Goal: Task Accomplishment & Management: Complete application form

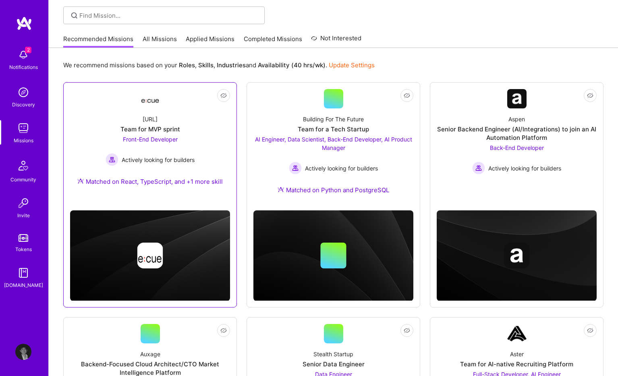
scroll to position [77, 0]
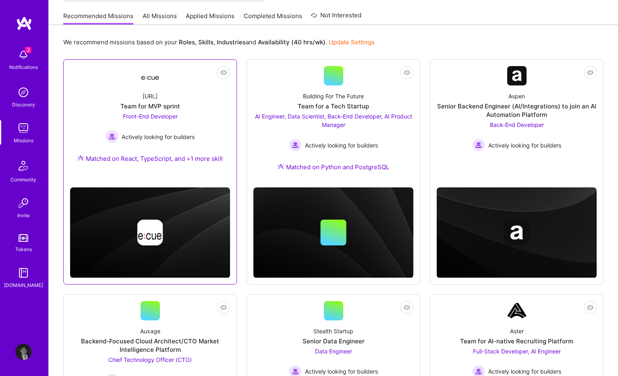
click at [208, 172] on div "Not Interested [URL] Team for MVP sprint Front-End Developer Actively looking f…" at bounding box center [150, 171] width 174 height 225
click at [219, 130] on div "[URL] Team for MVP sprint Front-End Developer Actively looking for builders Mat…" at bounding box center [150, 128] width 160 height 87
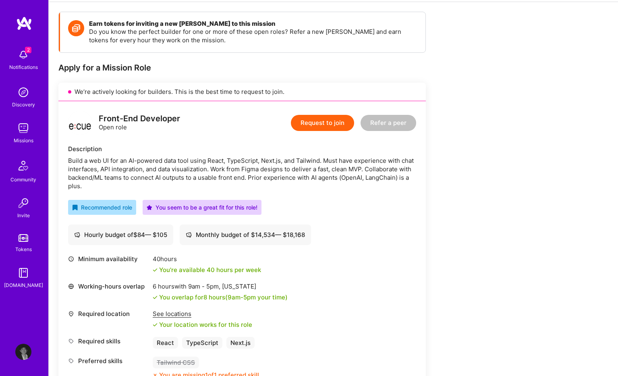
scroll to position [109, 0]
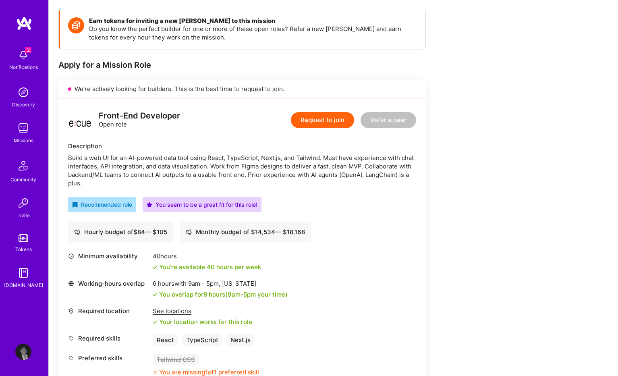
click at [333, 138] on div "Front-End Developer Open role Request to join Refer a peer Description Build a …" at bounding box center [241, 242] width 367 height 288
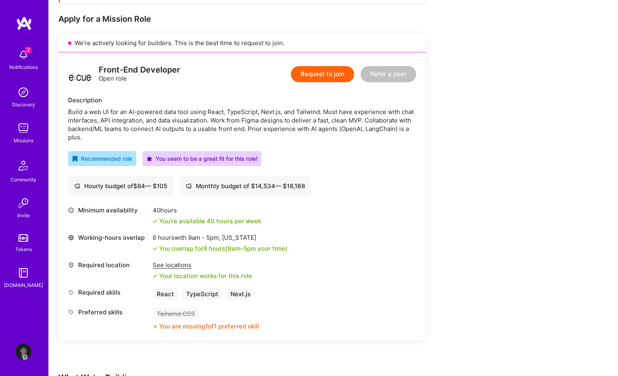
scroll to position [141, 0]
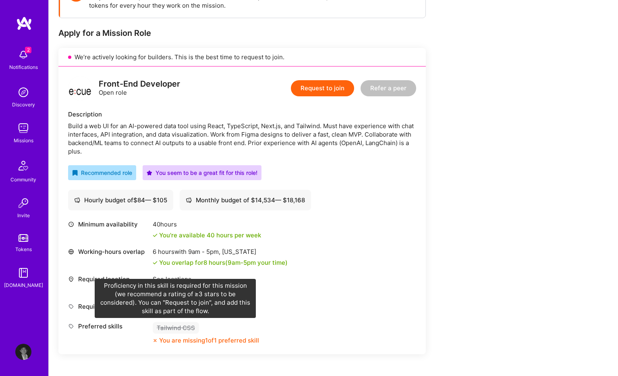
click at [185, 323] on div "Tailwind CSS" at bounding box center [176, 328] width 46 height 12
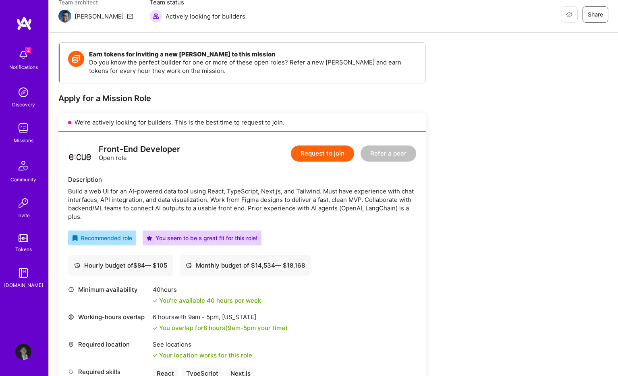
scroll to position [114, 0]
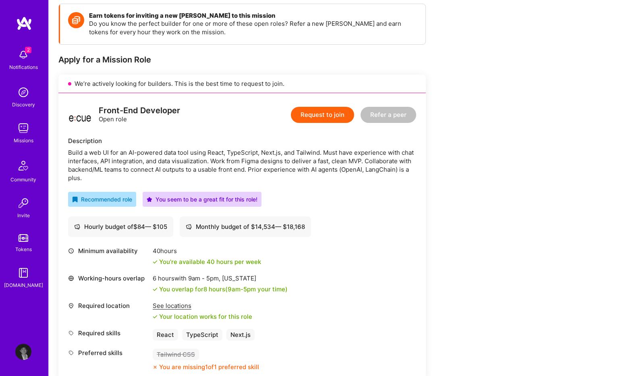
click at [17, 55] on img at bounding box center [23, 55] width 16 height 16
click at [18, 364] on div "2 Notifications Discovery Missions Community Invite Tokens [DOMAIN_NAME] Profile" at bounding box center [24, 188] width 48 height 376
click at [22, 355] on img at bounding box center [23, 352] width 16 height 16
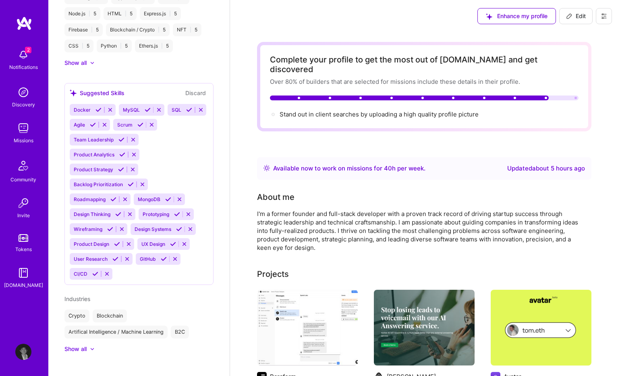
scroll to position [21, 0]
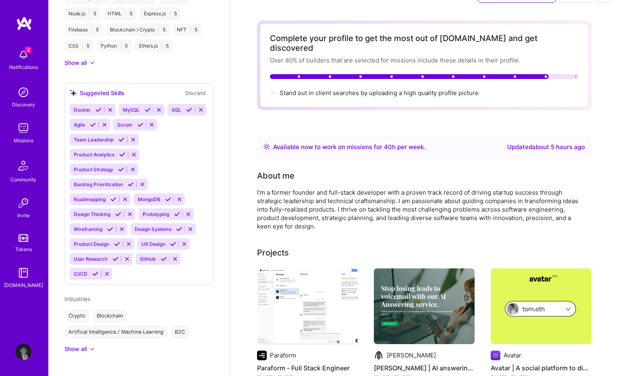
click at [145, 265] on div "Docker MySQL SQL Agile Scrum Team Leadership Product Analytics Product Strategy…" at bounding box center [139, 192] width 139 height 176
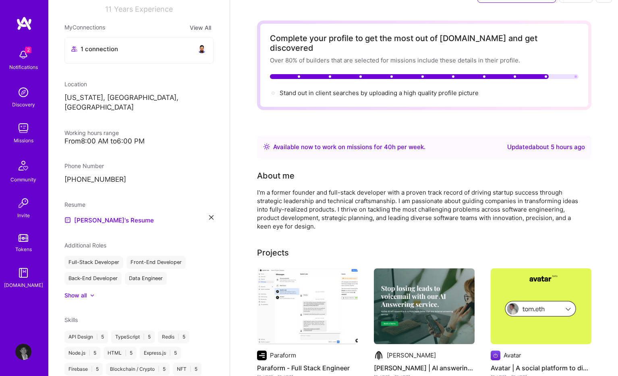
scroll to position [250, 0]
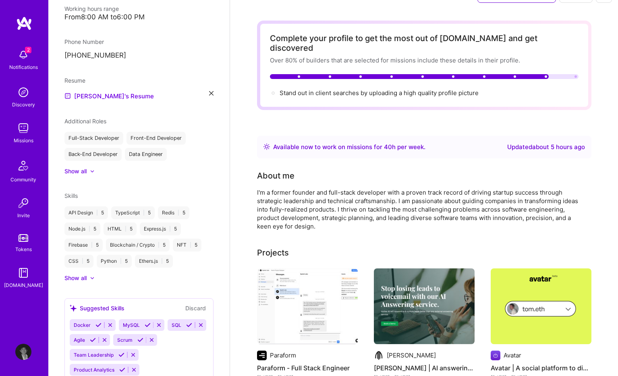
click at [87, 274] on div at bounding box center [88, 278] width 3 height 8
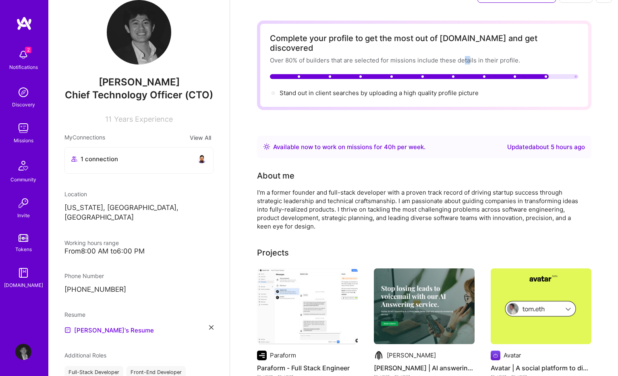
scroll to position [0, 0]
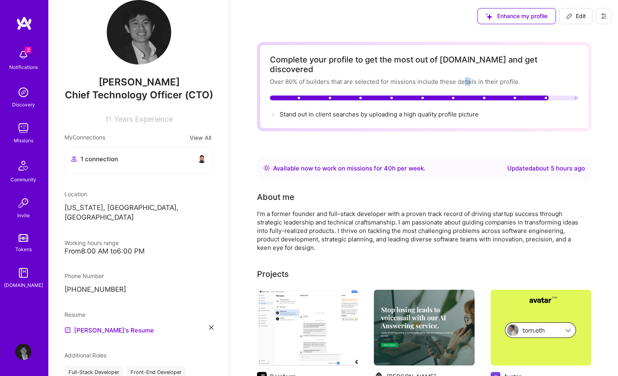
click at [580, 14] on span "Edit" at bounding box center [576, 16] width 20 height 8
select select "US"
select select "Right Now"
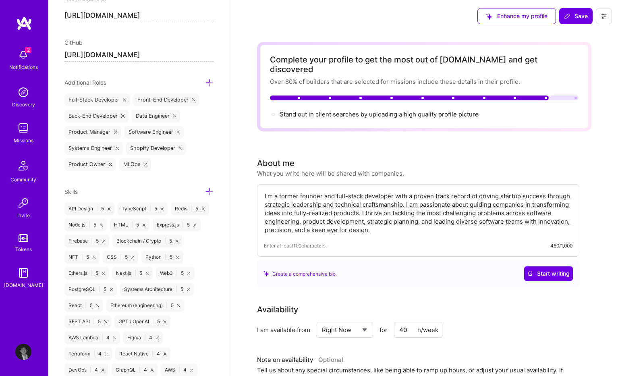
scroll to position [449, 0]
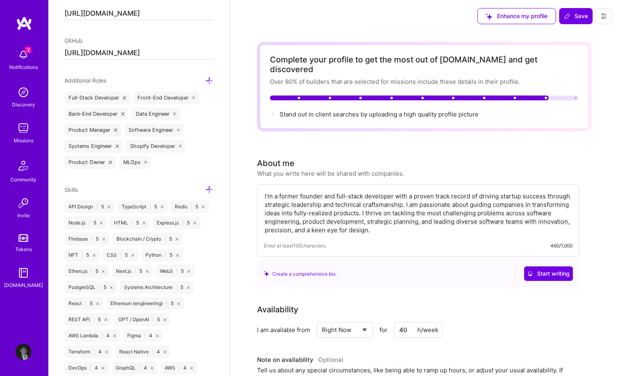
click at [206, 190] on icon at bounding box center [209, 189] width 8 height 8
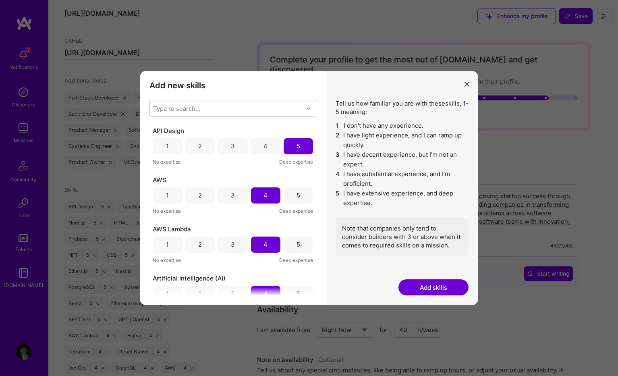
click at [220, 111] on div "Type to search..." at bounding box center [226, 108] width 153 height 16
type input "tail"
click at [204, 132] on div "Tailwind CSS" at bounding box center [232, 129] width 157 height 8
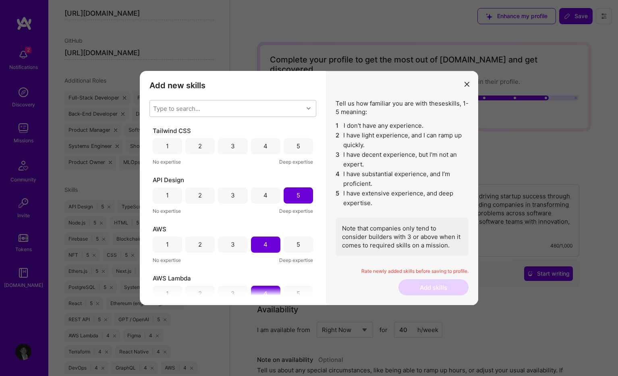
click at [400, 205] on li "5 I have extensive experience, and deep expertise." at bounding box center [401, 197] width 133 height 19
click at [304, 147] on div "5" at bounding box center [298, 146] width 29 height 16
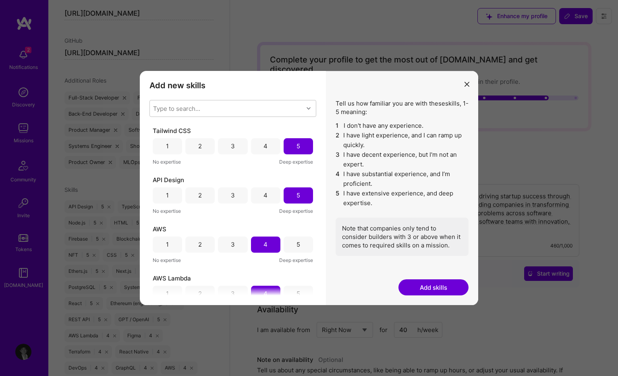
click at [450, 284] on button "Add skills" at bounding box center [433, 287] width 70 height 16
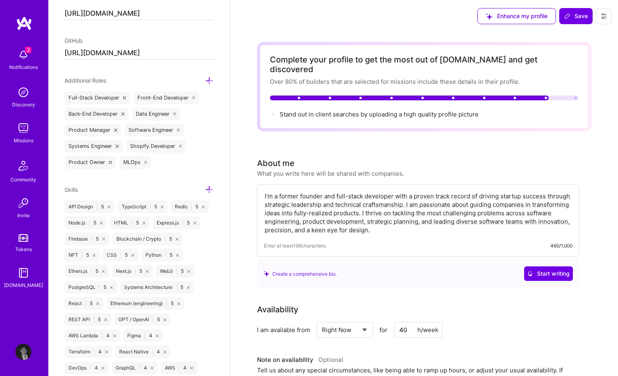
click at [25, 54] on img at bounding box center [23, 55] width 16 height 16
click at [31, 344] on img at bounding box center [23, 352] width 16 height 16
click at [24, 353] on img at bounding box center [23, 352] width 16 height 16
click at [28, 93] on img at bounding box center [23, 92] width 16 height 16
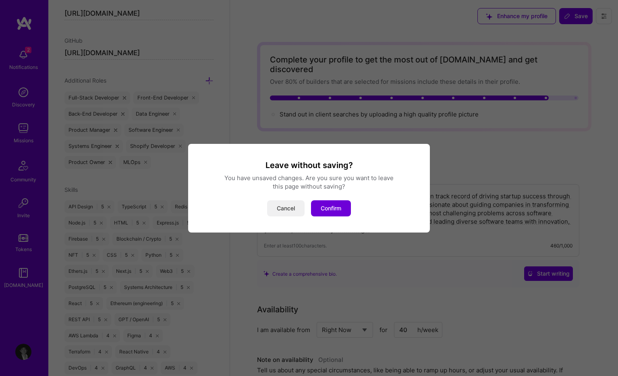
click at [290, 202] on button "Cancel" at bounding box center [285, 208] width 37 height 16
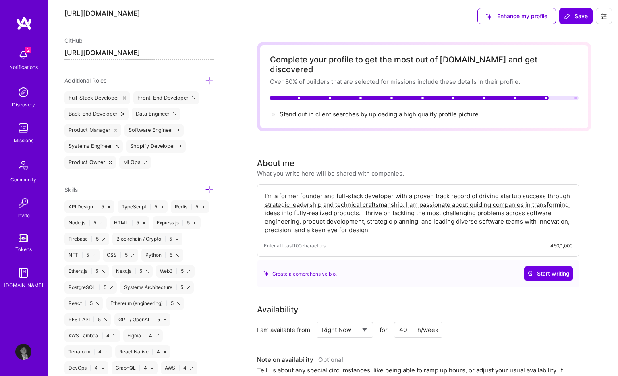
click at [570, 31] on div "Enhance my profile Save" at bounding box center [544, 16] width 147 height 32
click at [577, 17] on span "Save" at bounding box center [576, 16] width 24 height 8
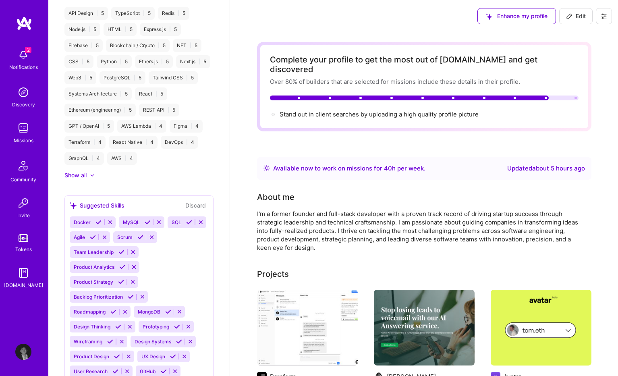
scroll to position [282, 0]
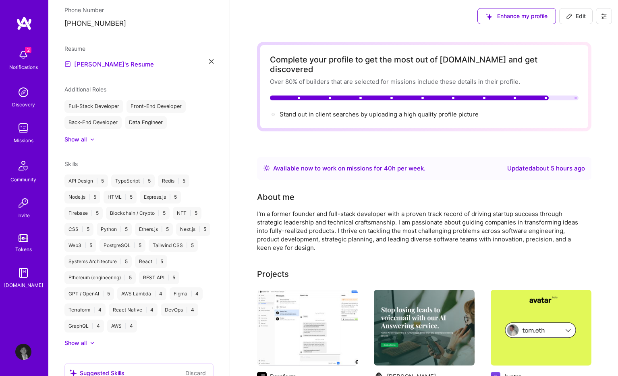
click at [20, 99] on img at bounding box center [23, 92] width 16 height 16
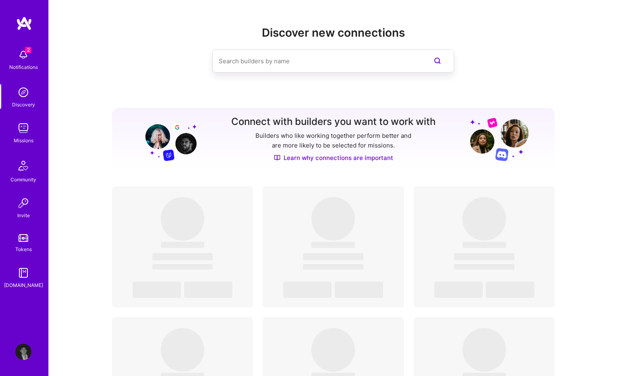
click at [30, 53] on span "2" at bounding box center [28, 50] width 6 height 6
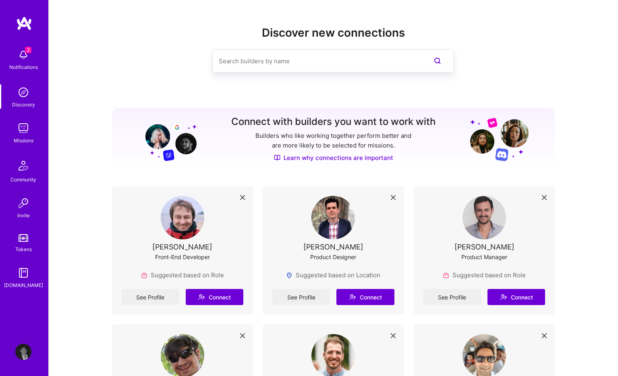
click at [24, 106] on div "Discovery" at bounding box center [23, 104] width 23 height 8
click at [26, 136] on div "Missions" at bounding box center [24, 140] width 20 height 8
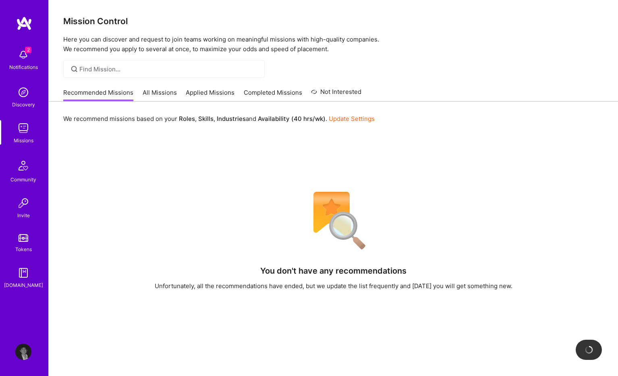
click at [173, 177] on div "We recommend missions based on your Roles , Skills , Industries and Availabilit…" at bounding box center [333, 298] width 569 height 395
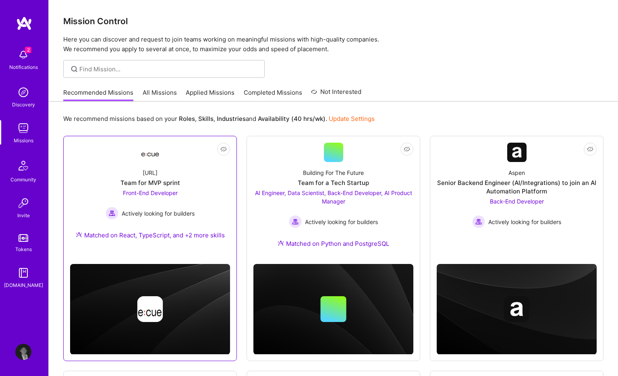
click at [203, 189] on div "Ecue.ai Team for MVP sprint Front-End Developer Actively looking for builders M…" at bounding box center [150, 205] width 160 height 87
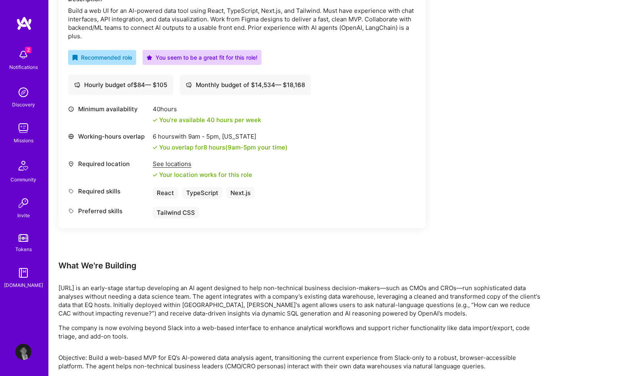
scroll to position [294, 0]
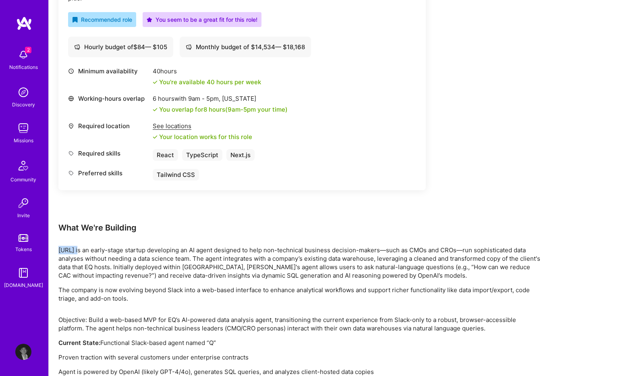
drag, startPoint x: 80, startPoint y: 251, endPoint x: 56, endPoint y: 251, distance: 23.8
click at [56, 251] on div "Earn tokens for inviting a new A.Teamer to this mission Do you know the perfect…" at bounding box center [333, 172] width 569 height 717
copy p "Ecue.AI"
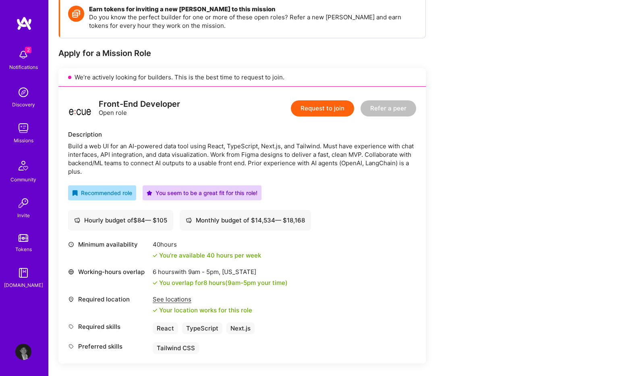
scroll to position [0, 0]
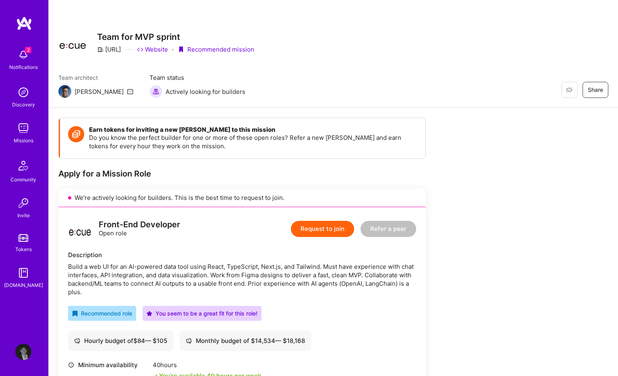
click at [327, 218] on div "Request to join Refer a peer" at bounding box center [353, 229] width 125 height 24
click at [325, 231] on button "Request to join" at bounding box center [322, 229] width 63 height 16
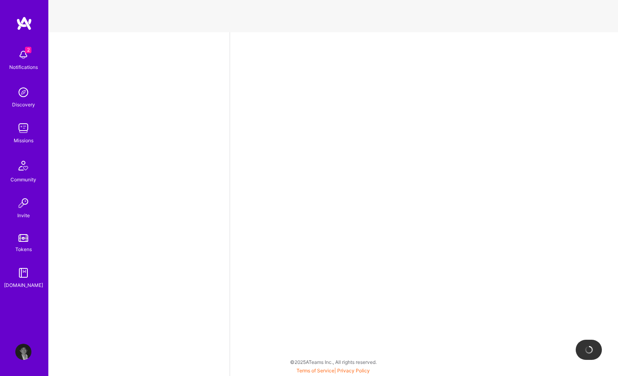
select select "US"
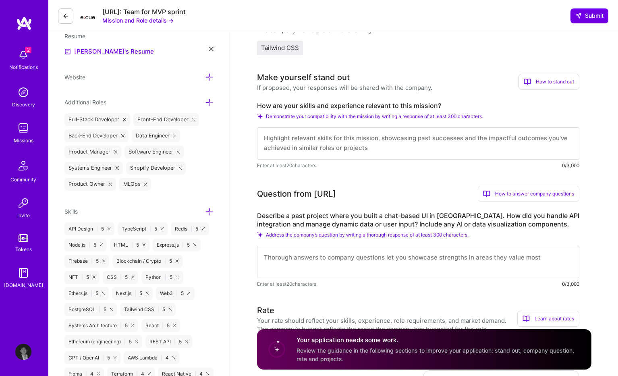
scroll to position [36, 0]
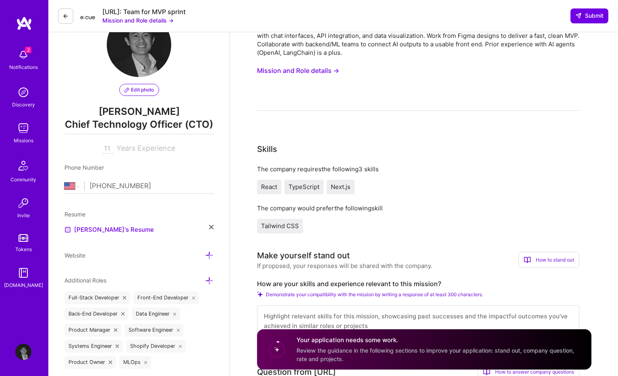
click at [68, 20] on button at bounding box center [65, 15] width 15 height 15
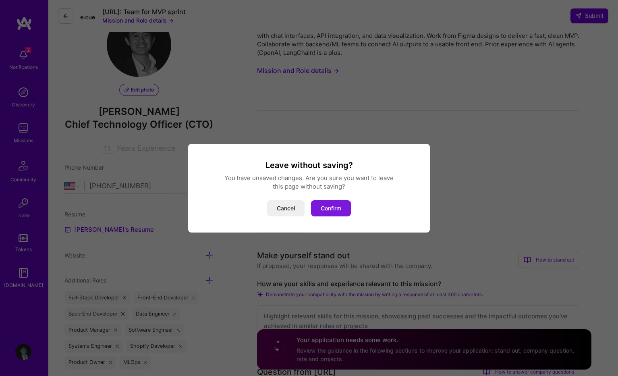
click at [324, 207] on button "Confirm" at bounding box center [331, 208] width 40 height 16
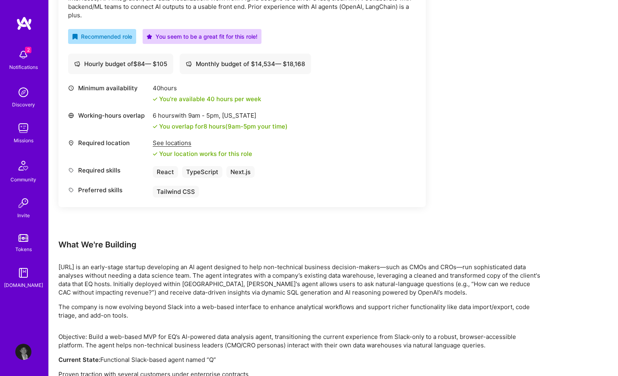
scroll to position [449, 0]
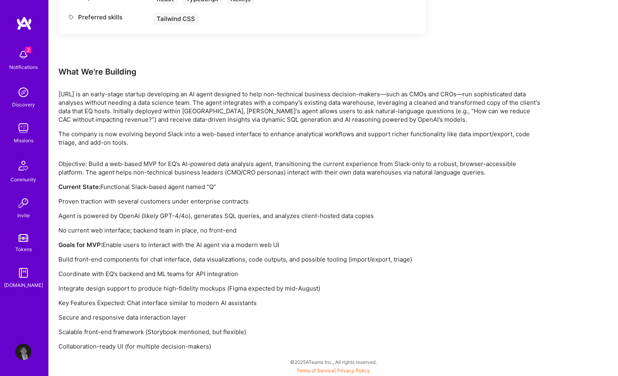
click at [12, 360] on div "2 Notifications Discovery Missions Community Invite Tokens [DOMAIN_NAME] Profile" at bounding box center [24, 188] width 48 height 376
click at [19, 353] on img at bounding box center [23, 352] width 16 height 16
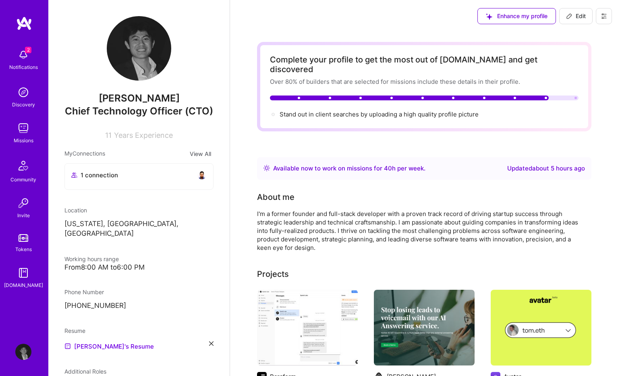
click at [569, 25] on div "Enhance my profile Edit" at bounding box center [544, 16] width 147 height 32
click at [570, 21] on button "Edit" at bounding box center [575, 16] width 33 height 16
select select "US"
select select "Right Now"
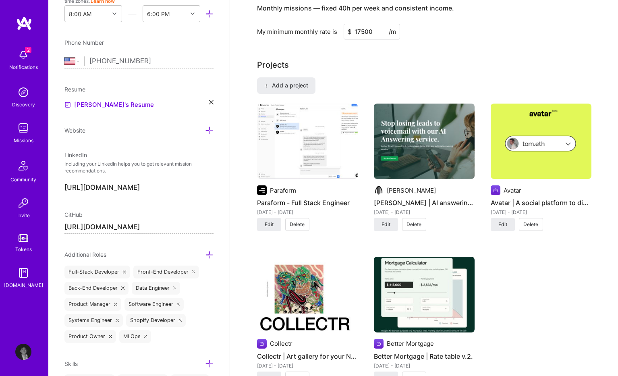
scroll to position [545, 0]
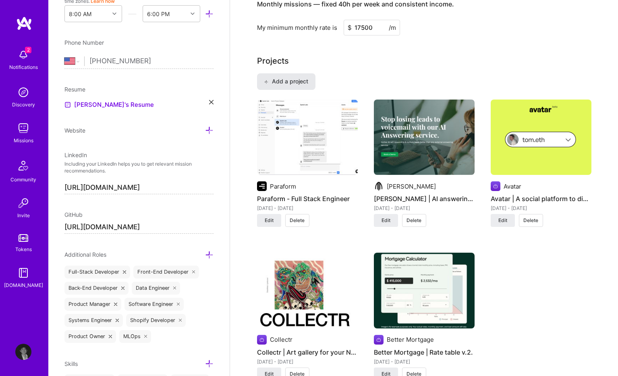
click at [307, 76] on button "Add a project" at bounding box center [286, 81] width 58 height 16
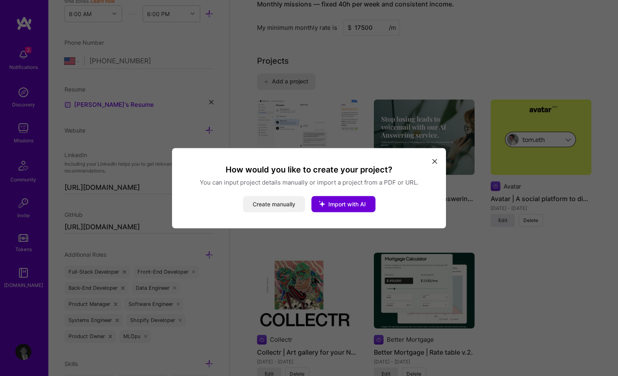
click at [278, 202] on button "Create manually" at bounding box center [274, 204] width 62 height 16
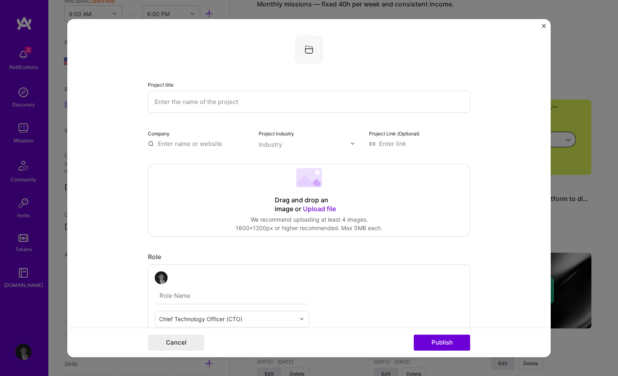
click at [276, 110] on input "text" at bounding box center [309, 102] width 322 height 22
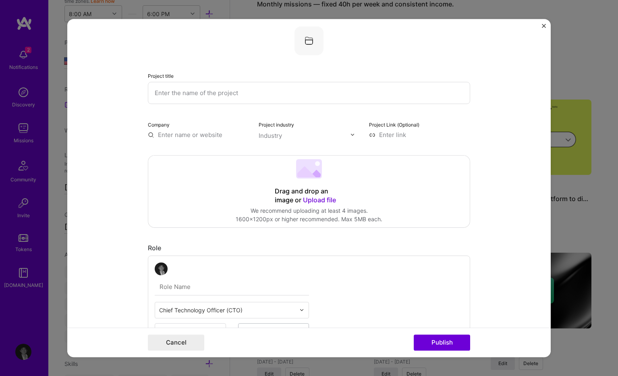
scroll to position [0, 0]
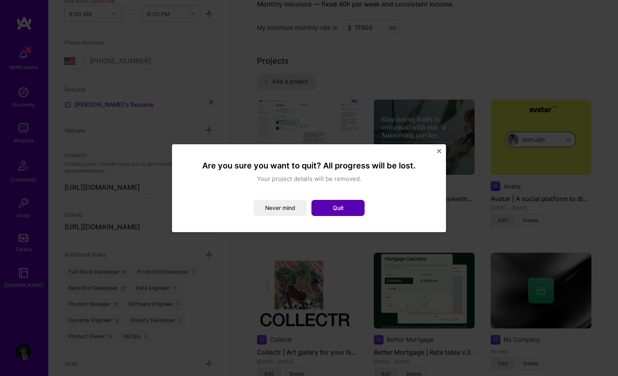
click at [350, 209] on button "Quit" at bounding box center [337, 208] width 53 height 16
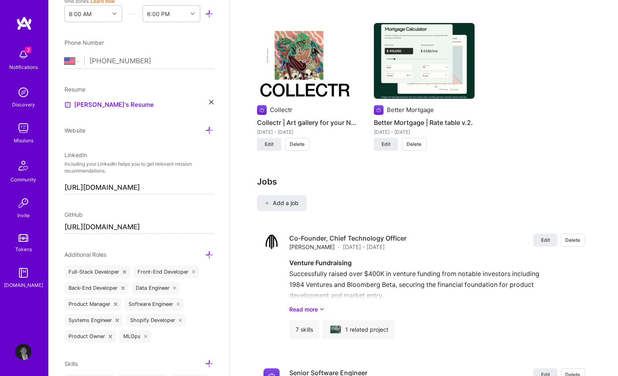
scroll to position [718, 0]
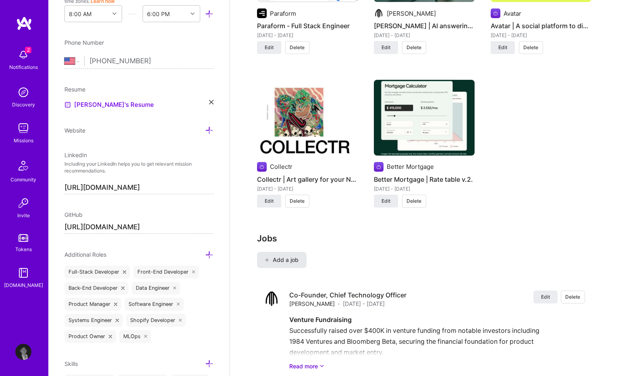
click at [296, 256] on span "Add a job" at bounding box center [281, 260] width 33 height 8
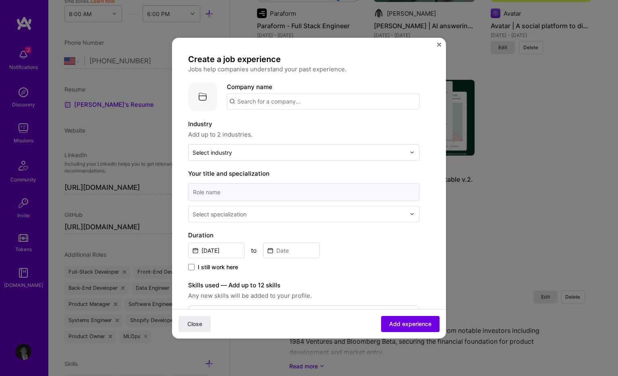
click at [290, 190] on input at bounding box center [303, 192] width 231 height 18
type input "Senior Software Engineer"
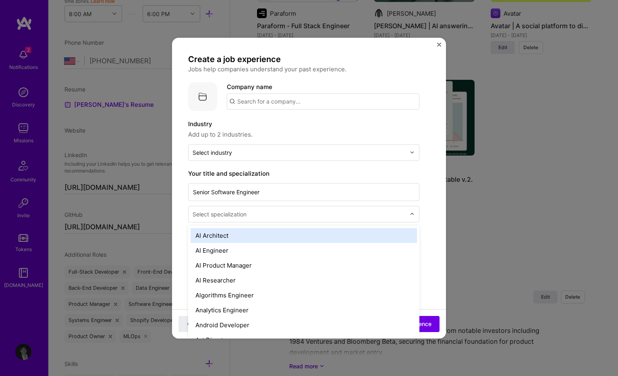
click at [273, 216] on input "text" at bounding box center [300, 213] width 215 height 8
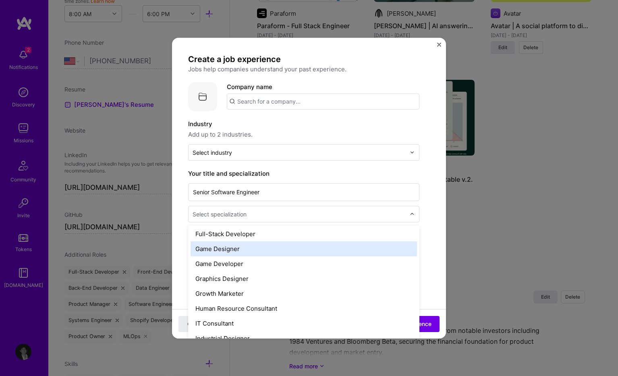
scroll to position [472, 0]
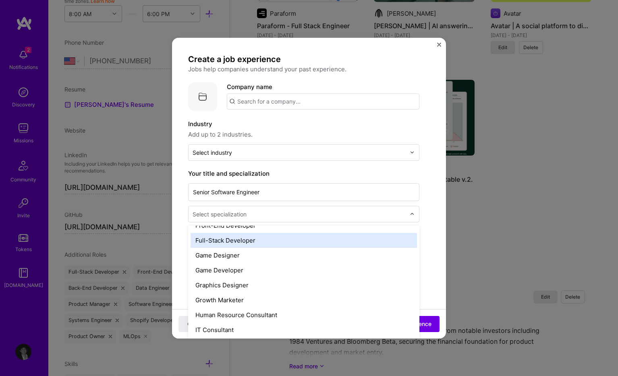
click at [274, 241] on div "Full-Stack Developer" at bounding box center [304, 239] width 226 height 15
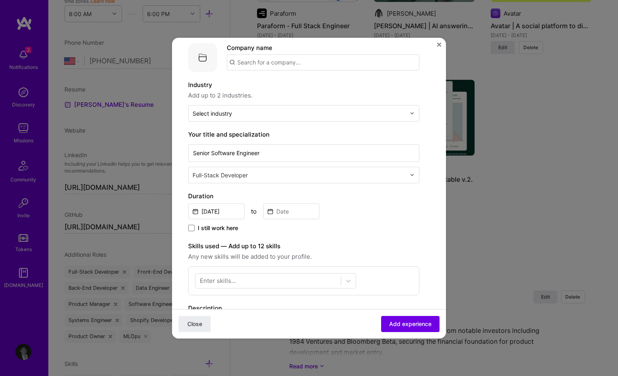
scroll to position [62, 0]
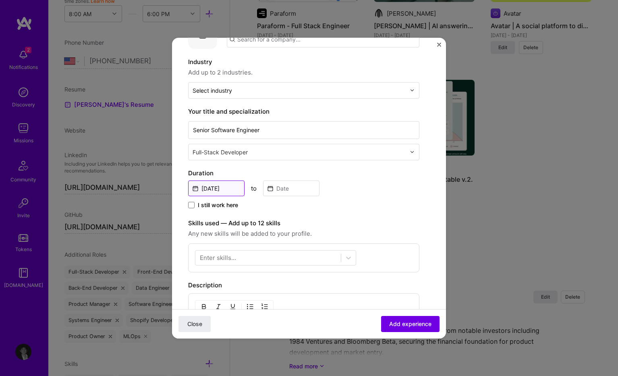
click at [230, 192] on input "Oct, 2025" at bounding box center [216, 188] width 56 height 16
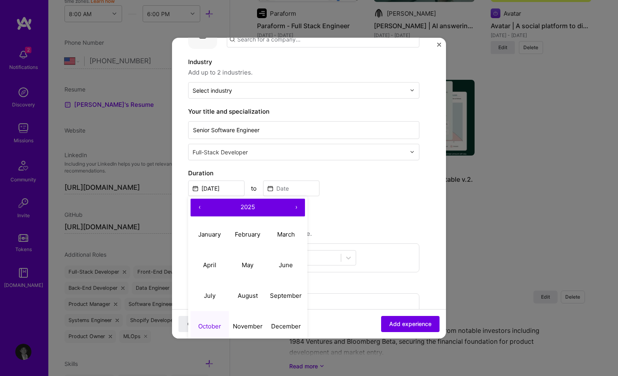
click at [198, 208] on button "‹" at bounding box center [200, 207] width 18 height 18
click at [214, 322] on abbr "October" at bounding box center [209, 326] width 23 height 8
type input "Oct, 2024"
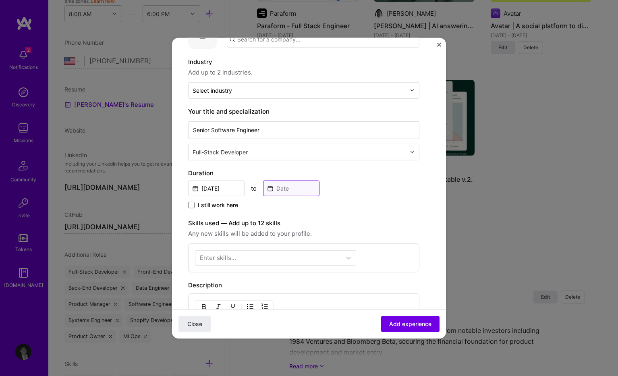
click at [296, 191] on input at bounding box center [291, 188] width 56 height 16
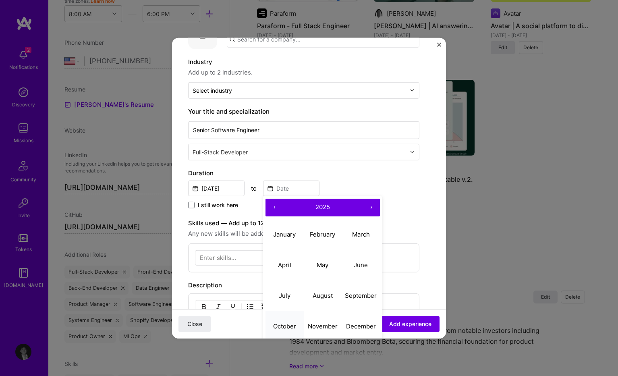
click at [292, 324] on abbr "October" at bounding box center [284, 326] width 23 height 8
type input "Oct, 2025"
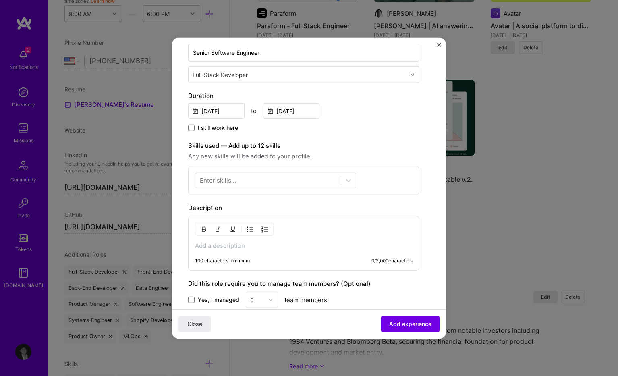
scroll to position [147, 0]
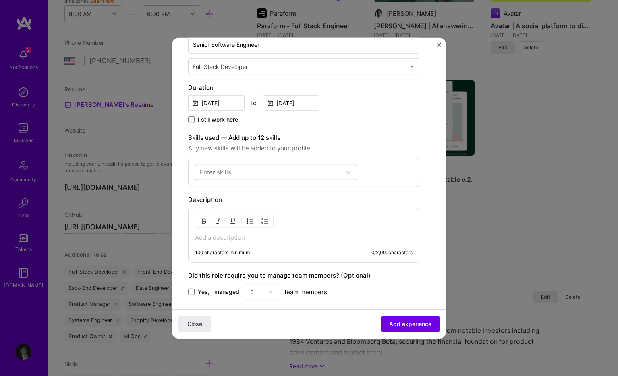
click at [276, 168] on div at bounding box center [267, 172] width 145 height 13
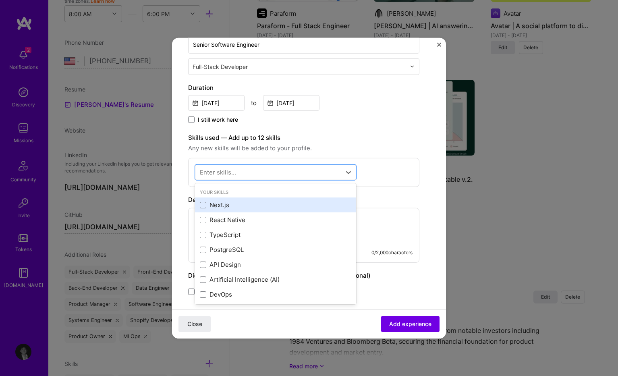
click at [274, 207] on div "Next.js" at bounding box center [275, 205] width 151 height 8
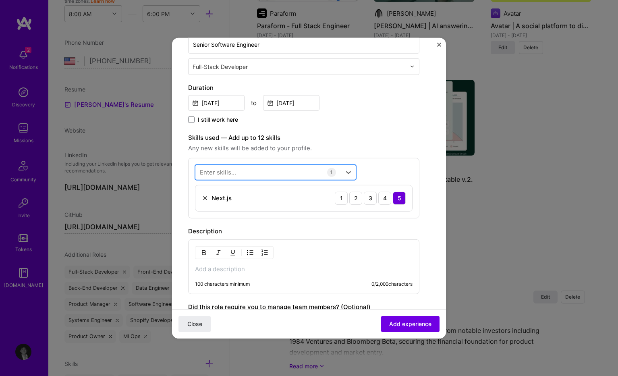
click at [275, 174] on div at bounding box center [267, 172] width 145 height 13
click at [275, 175] on div at bounding box center [267, 172] width 145 height 13
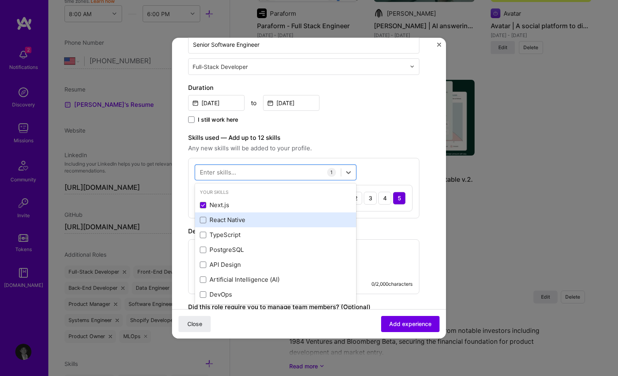
click at [269, 221] on div "React Native" at bounding box center [275, 219] width 151 height 8
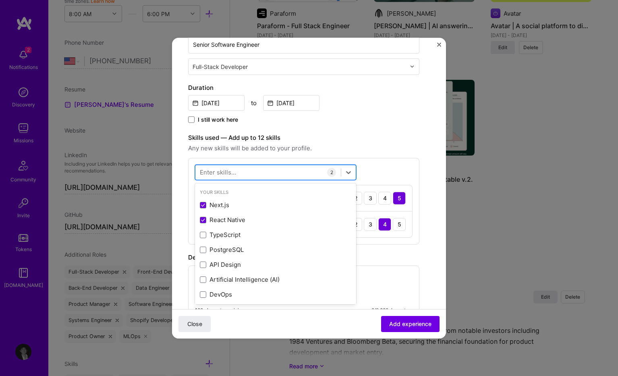
click at [275, 170] on div at bounding box center [267, 172] width 145 height 13
click at [277, 169] on div at bounding box center [267, 172] width 145 height 13
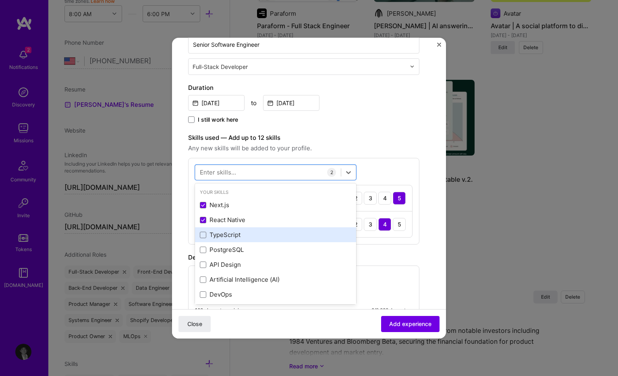
click at [261, 240] on div "TypeScript" at bounding box center [275, 234] width 161 height 15
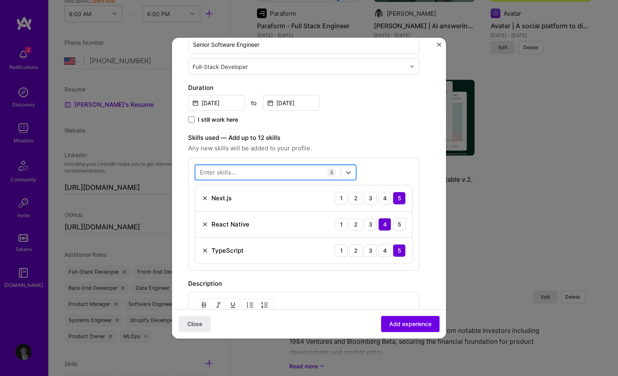
click at [275, 174] on div at bounding box center [267, 172] width 145 height 13
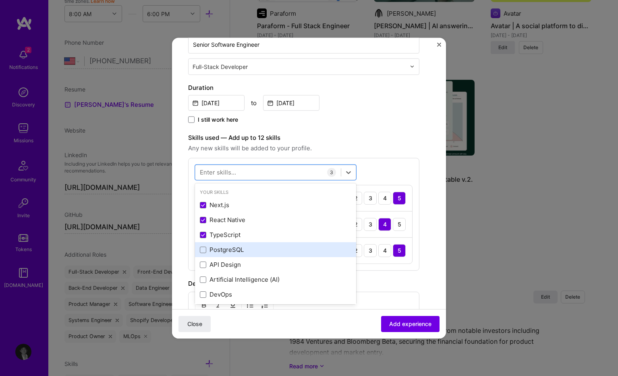
click at [257, 252] on div "PostgreSQL" at bounding box center [275, 249] width 151 height 8
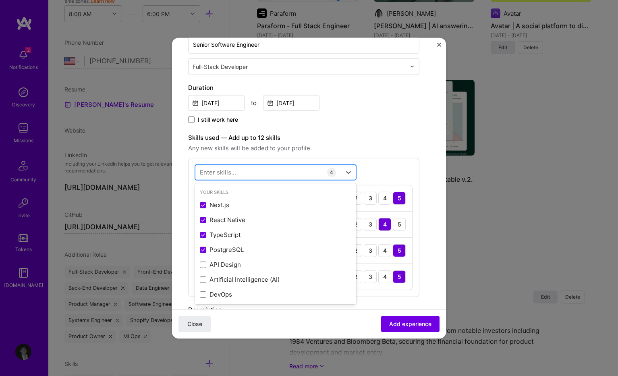
click at [272, 177] on div at bounding box center [267, 172] width 145 height 13
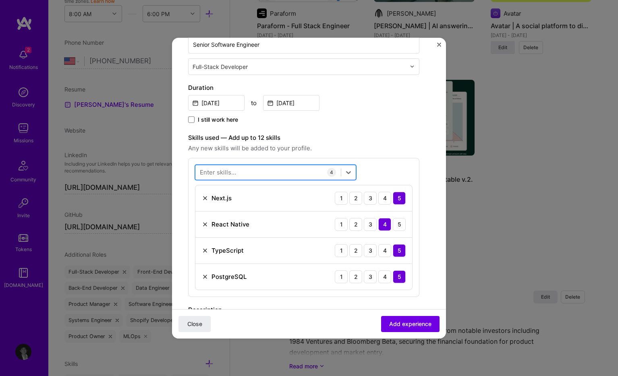
click at [272, 177] on div at bounding box center [267, 172] width 145 height 13
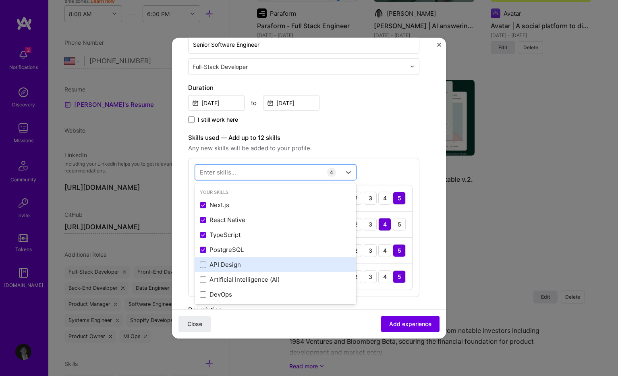
click at [260, 270] on div "API Design" at bounding box center [275, 264] width 161 height 15
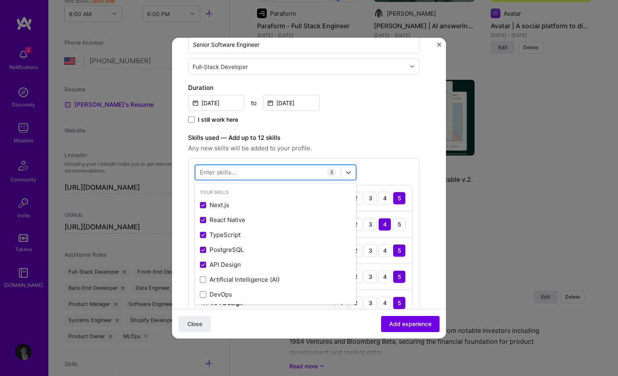
click at [277, 173] on div at bounding box center [267, 172] width 145 height 13
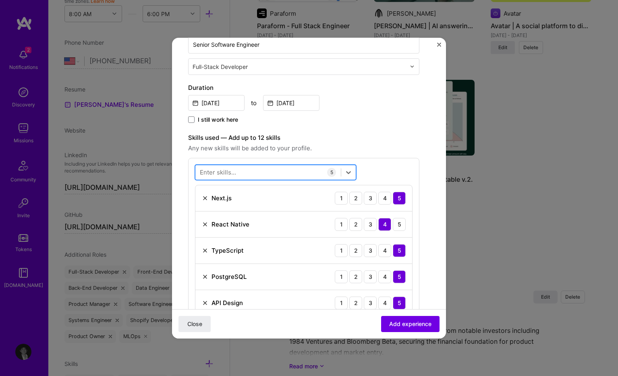
click at [277, 173] on div at bounding box center [267, 172] width 145 height 13
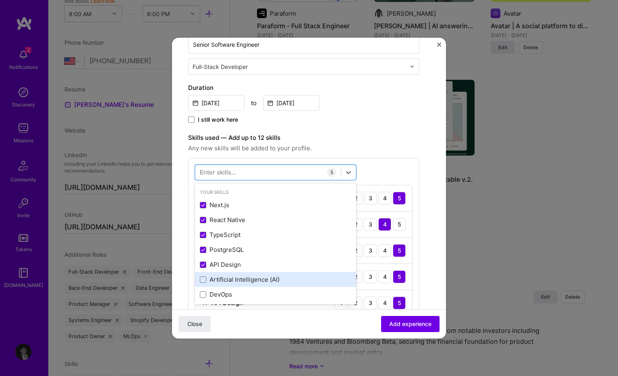
click at [266, 278] on div "Artificial Intelligence (AI)" at bounding box center [275, 279] width 151 height 8
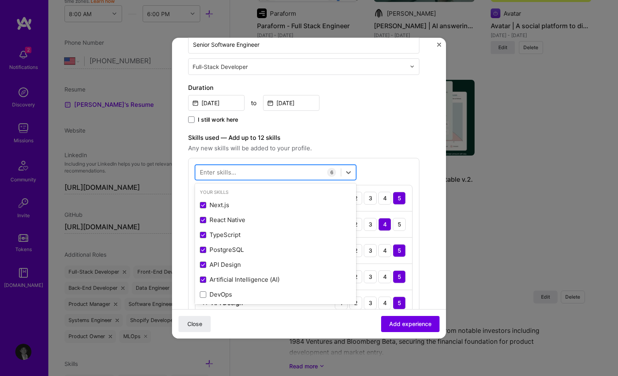
click at [276, 172] on div at bounding box center [267, 172] width 145 height 13
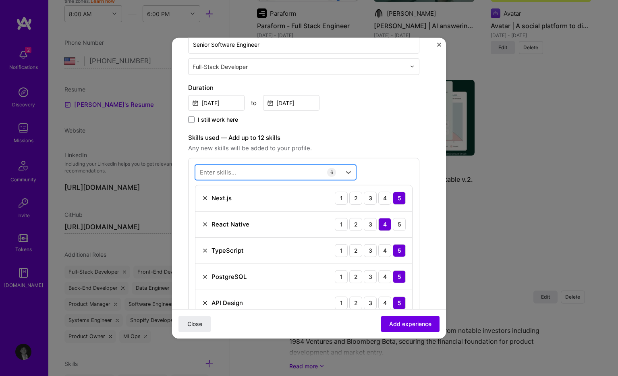
click at [276, 172] on div at bounding box center [267, 172] width 145 height 13
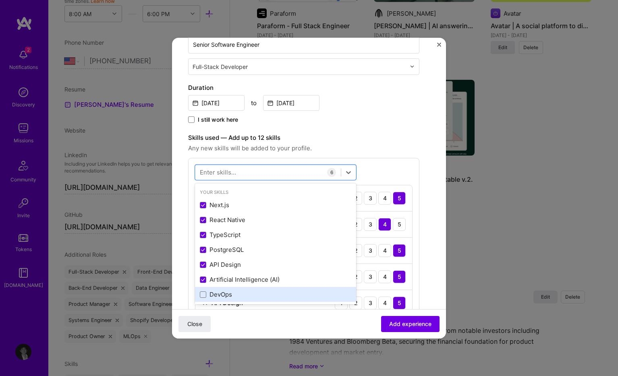
click at [255, 293] on div "DevOps" at bounding box center [275, 294] width 151 height 8
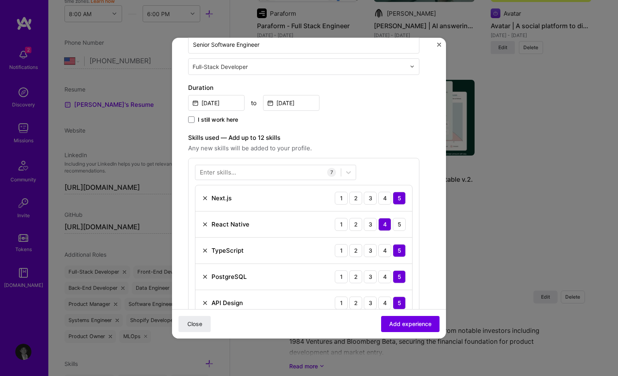
click at [309, 159] on div "Enter skills... 7 Next.js 1 2 3 4 5 React Native 1 2 3 4 5 TypeScript 1 2 3 4 5…" at bounding box center [303, 265] width 231 height 217
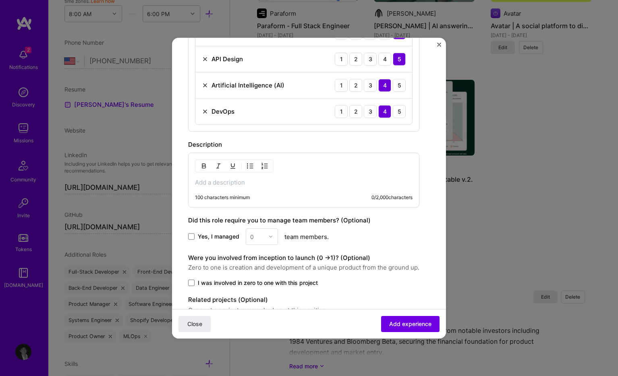
scroll to position [425, 0]
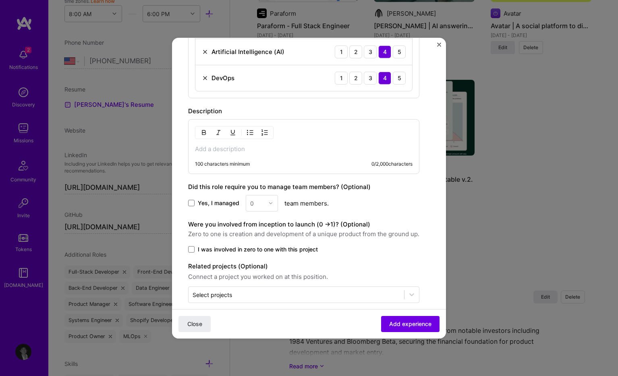
click at [304, 145] on p at bounding box center [303, 149] width 217 height 8
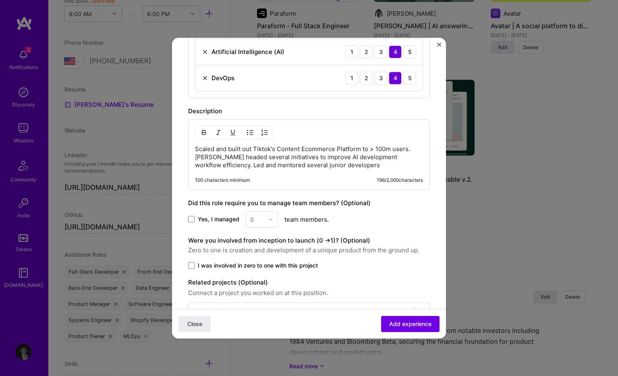
click at [265, 220] on div "0" at bounding box center [262, 219] width 32 height 17
click at [269, 220] on div "0" at bounding box center [262, 219] width 32 height 17
click at [272, 220] on div "0" at bounding box center [262, 219] width 32 height 17
click at [272, 217] on div "0" at bounding box center [262, 219] width 32 height 17
click at [253, 220] on div "0" at bounding box center [262, 219] width 32 height 17
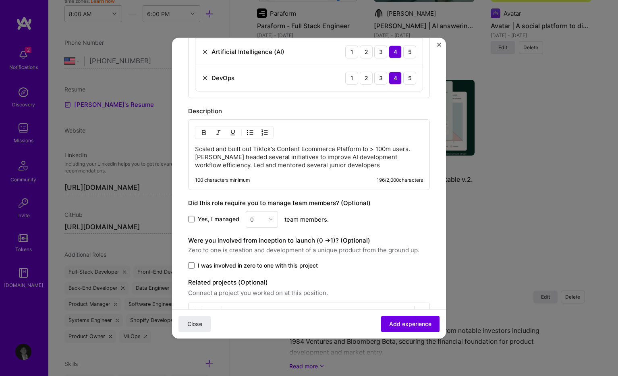
click at [219, 213] on div "Yes, I managed 0 team members." at bounding box center [309, 219] width 242 height 17
click at [224, 218] on span "Yes, I managed" at bounding box center [218, 219] width 41 height 8
click at [0, 0] on input "Yes, I managed" at bounding box center [0, 0] width 0 height 0
click at [269, 220] on img at bounding box center [270, 219] width 5 height 5
click at [259, 271] on div "3" at bounding box center [261, 270] width 27 height 15
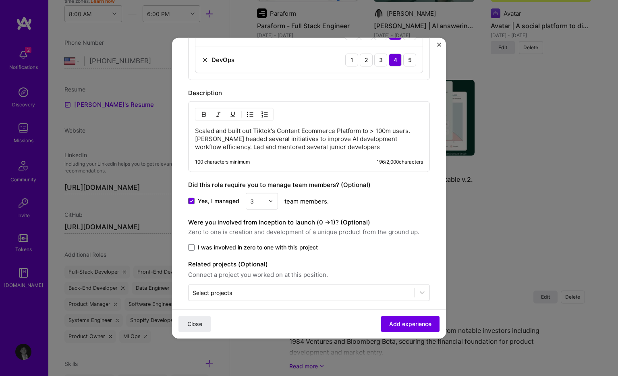
scroll to position [451, 0]
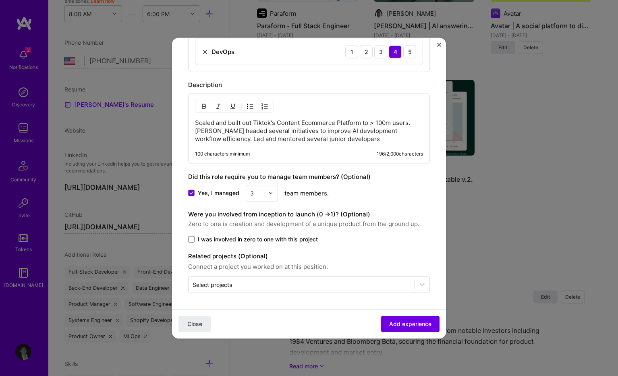
click at [253, 236] on span "I was involved in zero to one with this project" at bounding box center [258, 239] width 120 height 8
click at [0, 0] on input "I was involved in zero to one with this project" at bounding box center [0, 0] width 0 height 0
click at [295, 286] on input "text" at bounding box center [302, 284] width 218 height 8
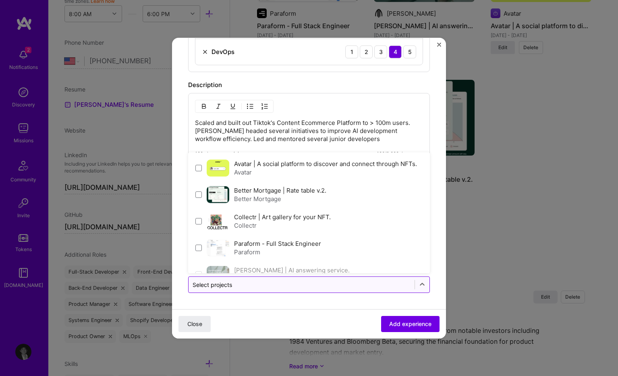
click at [295, 285] on input "text" at bounding box center [302, 284] width 218 height 8
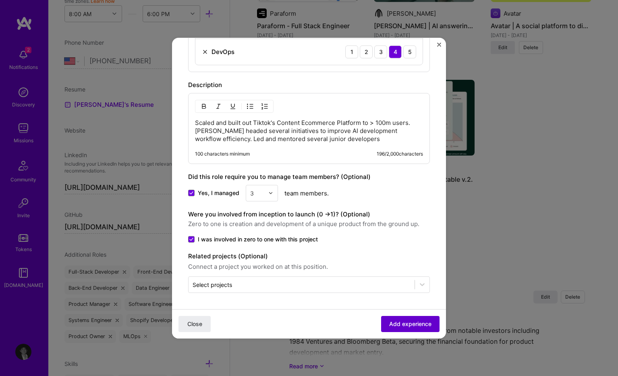
click at [405, 325] on span "Add experience" at bounding box center [410, 323] width 42 height 8
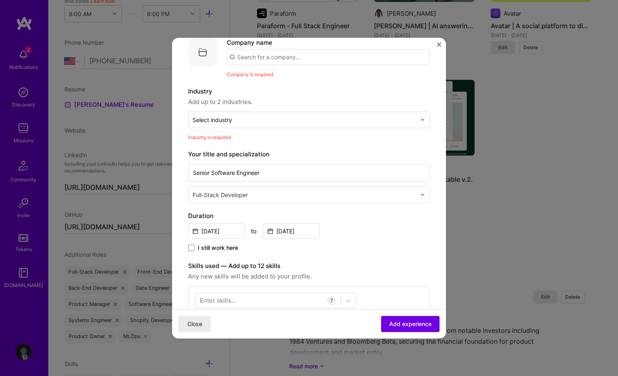
scroll to position [16, 0]
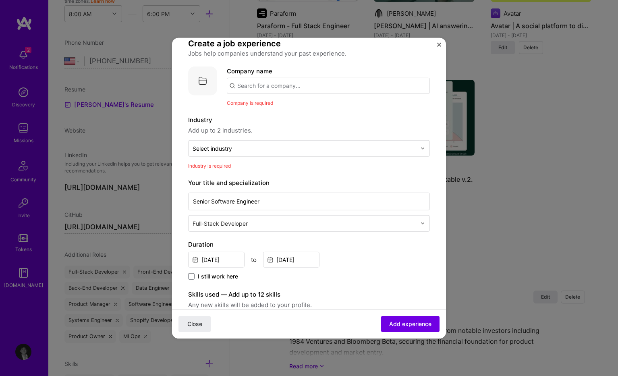
click at [383, 142] on div "Select industry 0" at bounding box center [304, 148] width 232 height 16
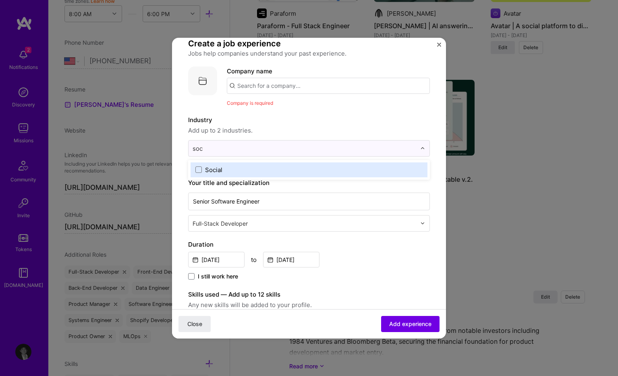
type input "soci"
click at [313, 168] on label "Social" at bounding box center [308, 169] width 227 height 8
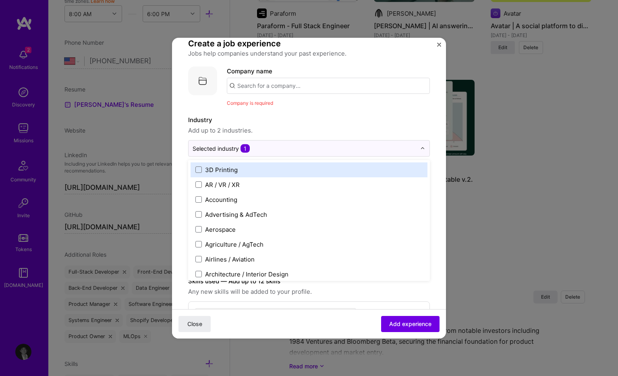
click at [347, 118] on label "Industry" at bounding box center [309, 120] width 242 height 10
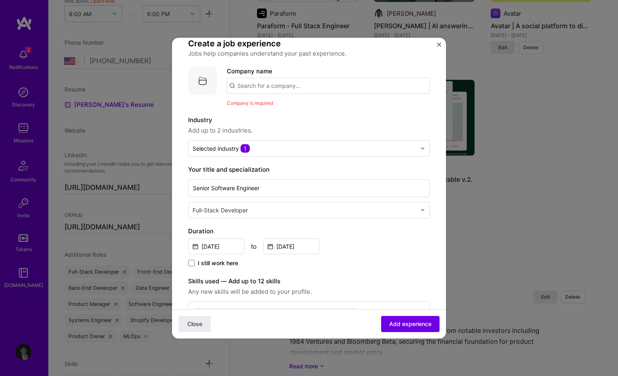
click at [340, 85] on input "text" at bounding box center [328, 85] width 203 height 16
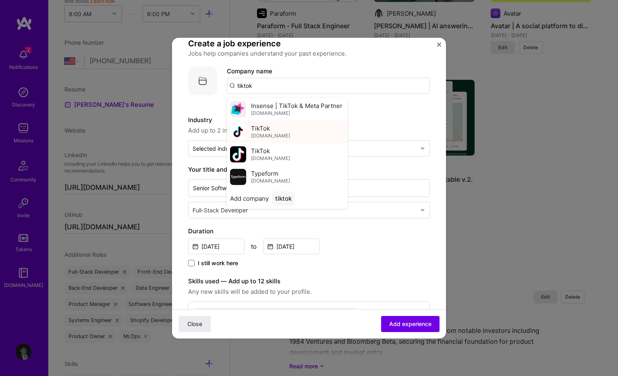
click at [307, 134] on div "TikTok tiktok.com" at bounding box center [287, 131] width 121 height 23
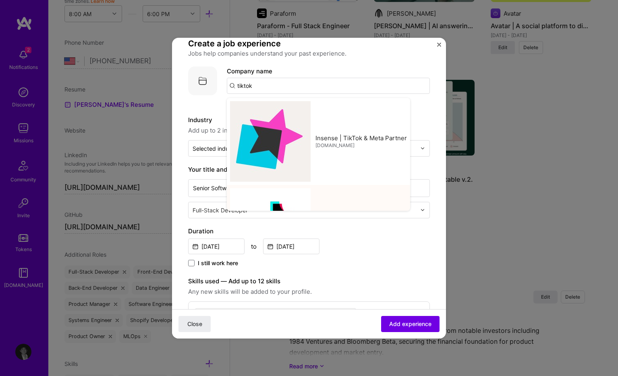
type input "TikTok"
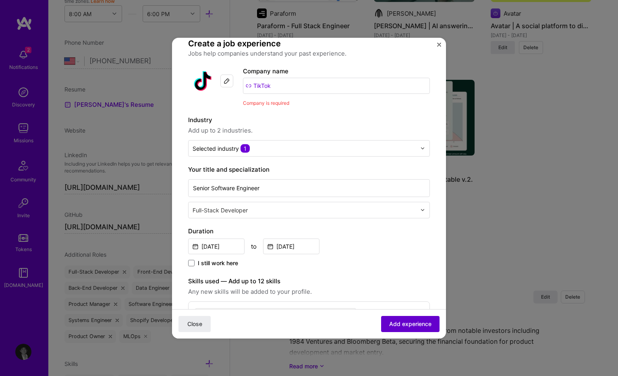
click at [423, 325] on span "Add experience" at bounding box center [410, 324] width 42 height 8
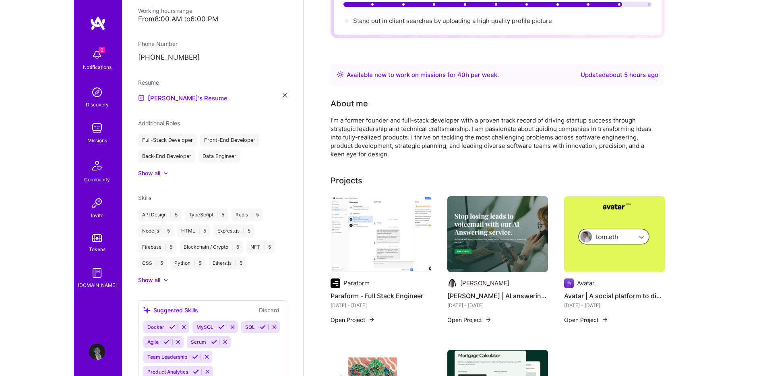
scroll to position [0, 0]
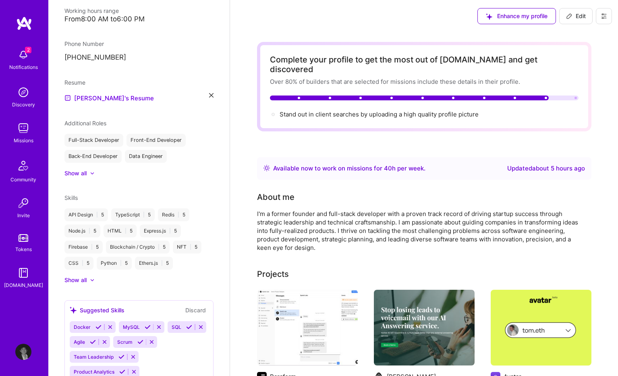
click at [26, 56] on img at bounding box center [23, 55] width 16 height 16
click at [22, 278] on img at bounding box center [23, 273] width 16 height 16
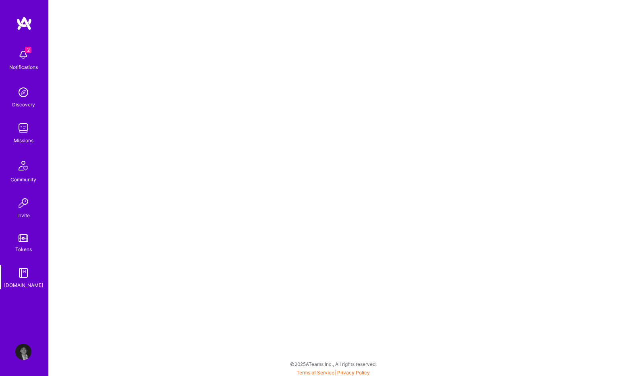
click at [26, 135] on img at bounding box center [23, 128] width 16 height 16
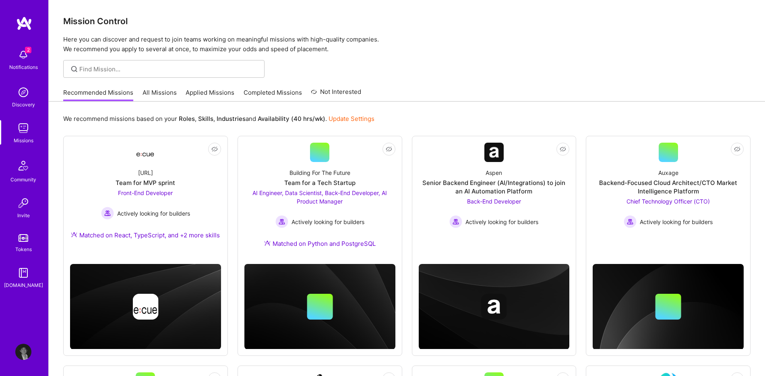
click at [190, 158] on link "Not Interested Ecue.ai Team for MVP sprint Front-End Developer Actively looking…" at bounding box center [145, 196] width 151 height 106
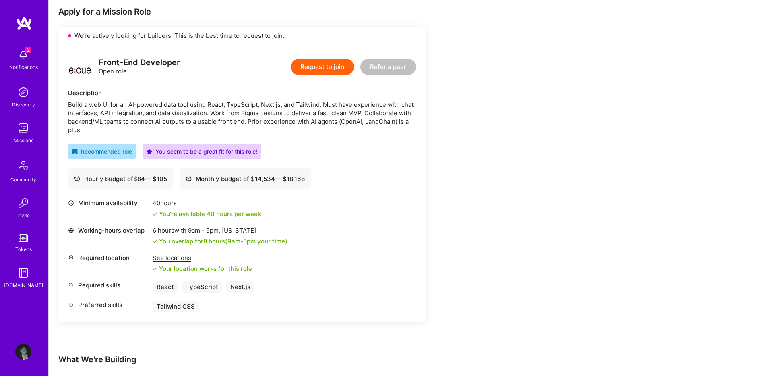
scroll to position [126, 0]
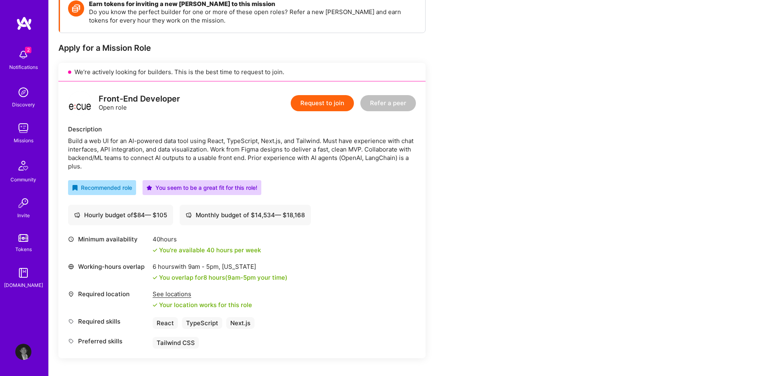
click at [336, 110] on button "Request to join" at bounding box center [322, 103] width 63 height 16
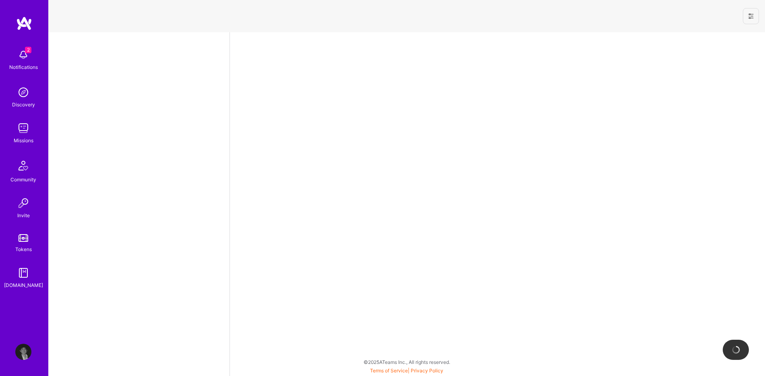
select select "US"
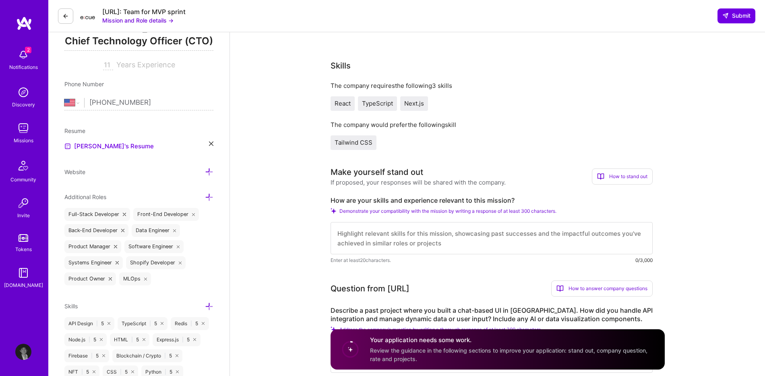
scroll to position [117, 0]
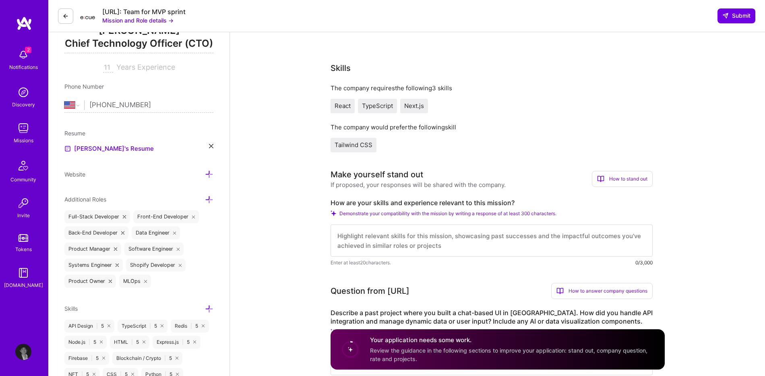
click at [603, 175] on div "How to stand out" at bounding box center [622, 179] width 61 height 16
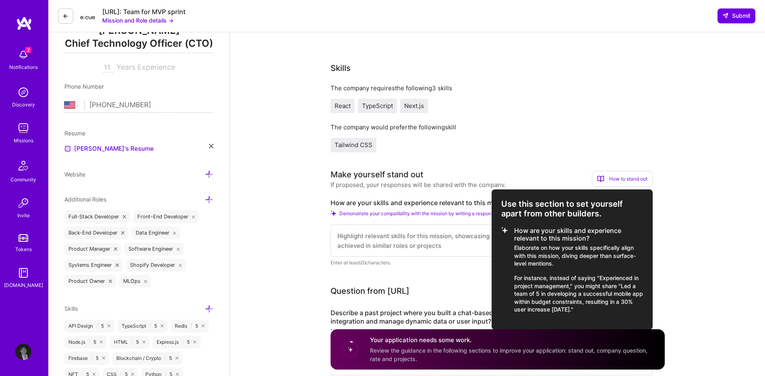
click at [444, 232] on div at bounding box center [382, 188] width 765 height 376
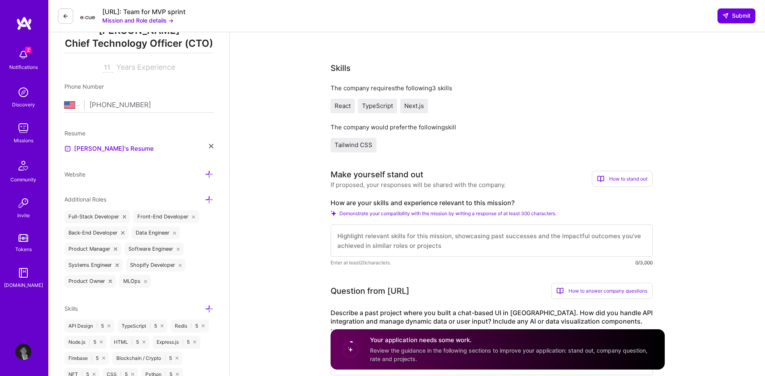
click at [441, 234] on textarea at bounding box center [492, 240] width 322 height 32
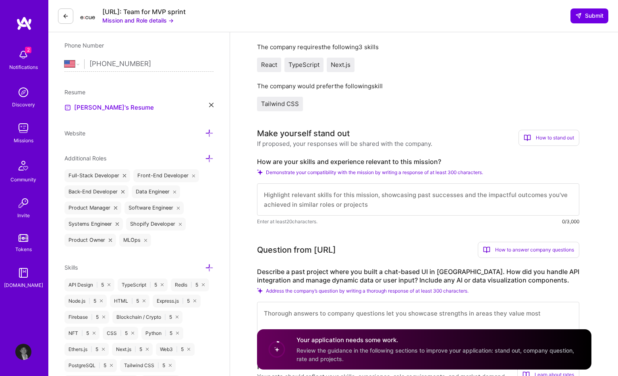
scroll to position [77, 0]
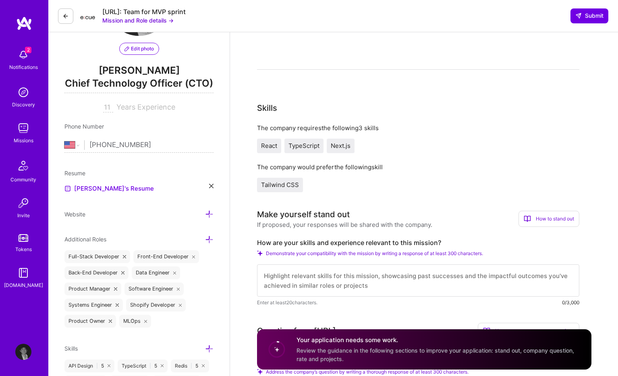
click at [302, 242] on label "How are your skills and experience relevant to this mission?" at bounding box center [418, 242] width 322 height 8
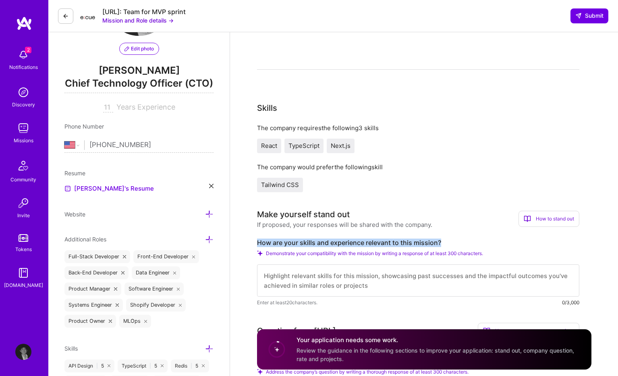
click at [302, 242] on label "How are your skills and experience relevant to this mission?" at bounding box center [418, 242] width 322 height 8
copy label "How are your skills and experience relevant to this mission?"
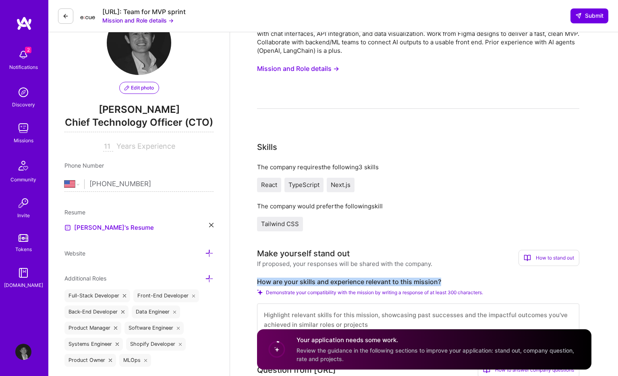
scroll to position [0, 0]
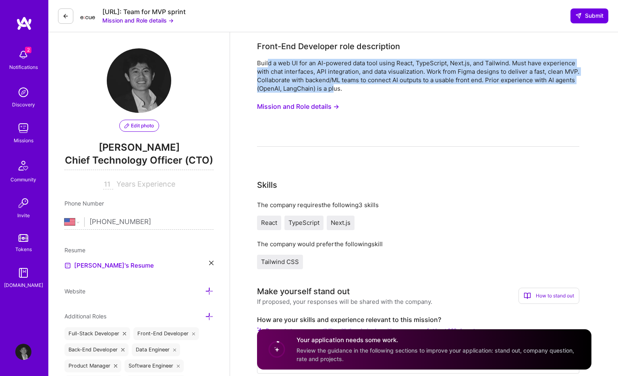
drag, startPoint x: 269, startPoint y: 61, endPoint x: 356, endPoint y: 88, distance: 91.0
click at [357, 87] on div "Build a web UI for an AI-powered data tool using React, TypeScript, Next.js, an…" at bounding box center [418, 76] width 322 height 34
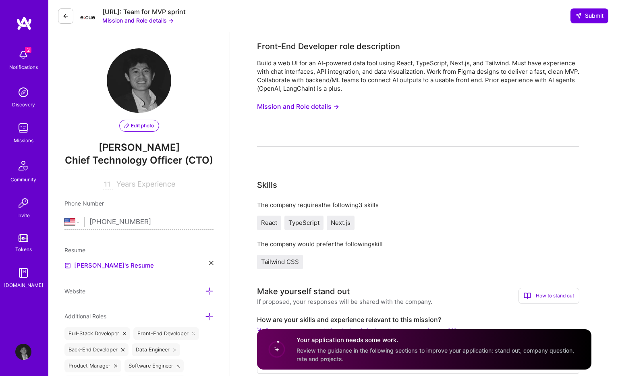
click at [378, 89] on div "Build a web UI for an AI-powered data tool using React, TypeScript, Next.js, an…" at bounding box center [418, 76] width 322 height 34
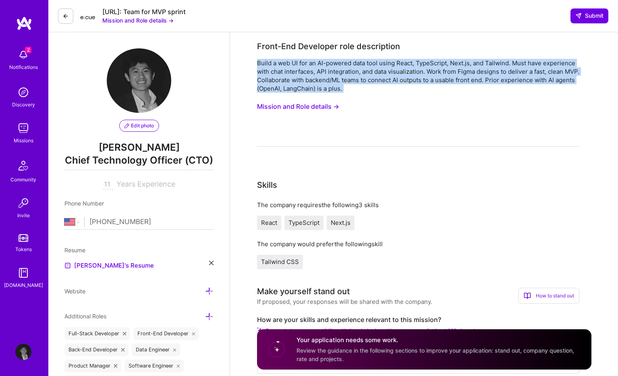
drag, startPoint x: 378, startPoint y: 89, endPoint x: 235, endPoint y: 53, distance: 147.9
copy div "Build a web UI for an AI-powered data tool using React, TypeScript, Next.js, an…"
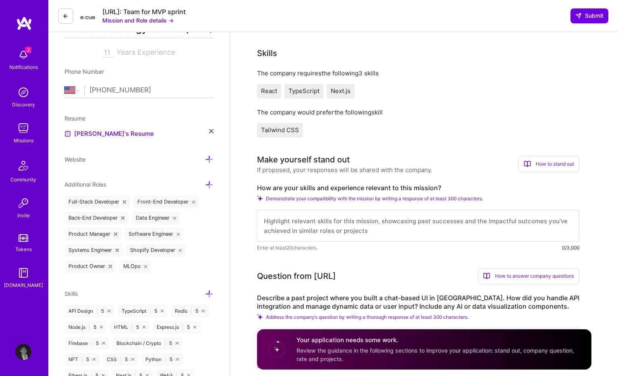
scroll to position [186, 0]
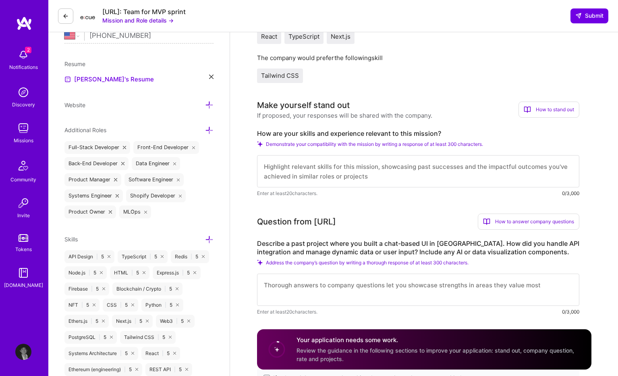
click at [331, 178] on textarea at bounding box center [418, 171] width 322 height 32
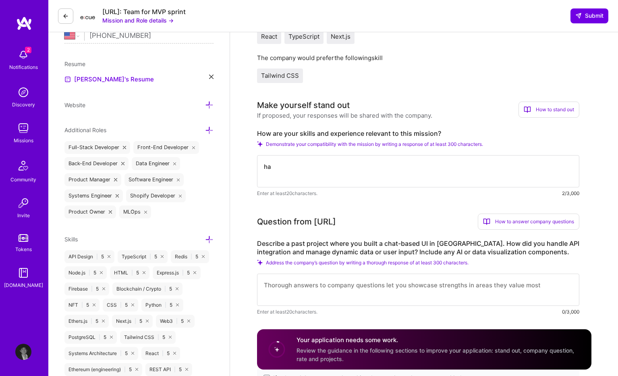
type textarea "h"
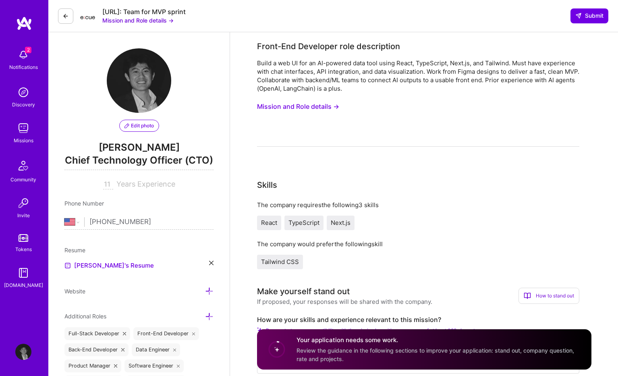
scroll to position [25, 0]
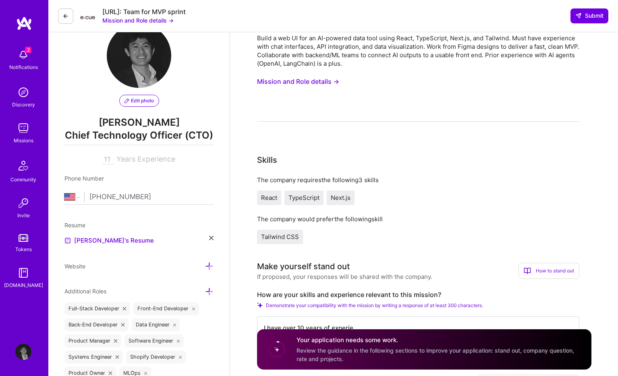
type textarea "I have over 10 years of experie"
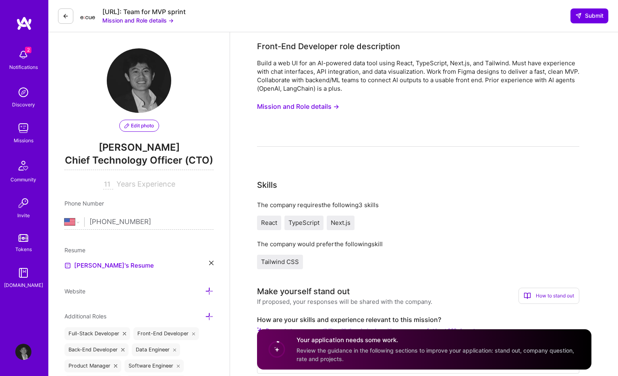
scroll to position [169, 0]
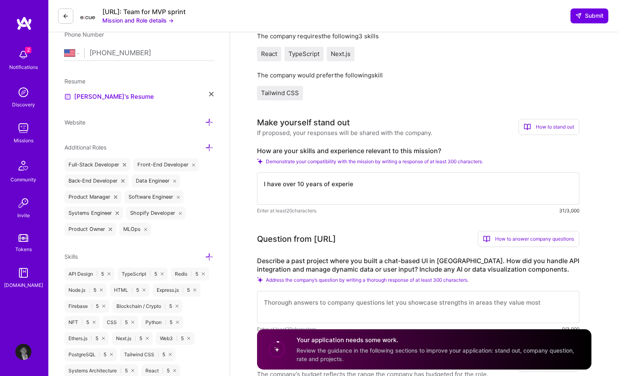
click at [335, 184] on textarea "I have over 10 years of experie" at bounding box center [418, 188] width 322 height 32
click at [364, 188] on textarea "I have over 10 years of experie" at bounding box center [418, 188] width 322 height 32
